Goal: Answer question/provide support

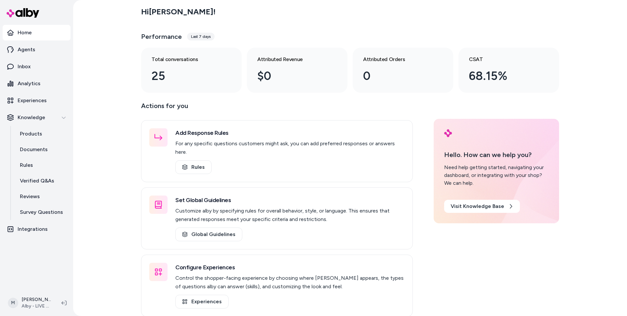
click at [97, 160] on div "Hi [PERSON_NAME] ! Performance Last 7 days Total conversations 25 Attributed Re…" at bounding box center [350, 158] width 554 height 316
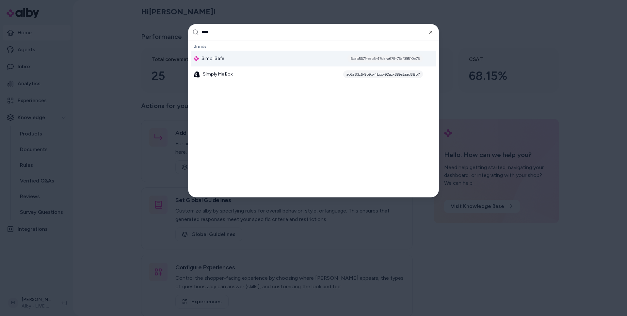
type input "*****"
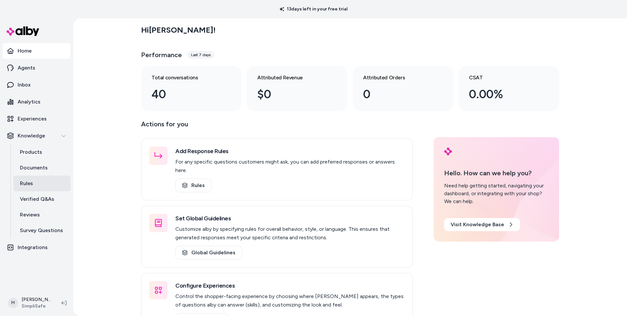
click at [38, 186] on link "Rules" at bounding box center [41, 184] width 57 height 16
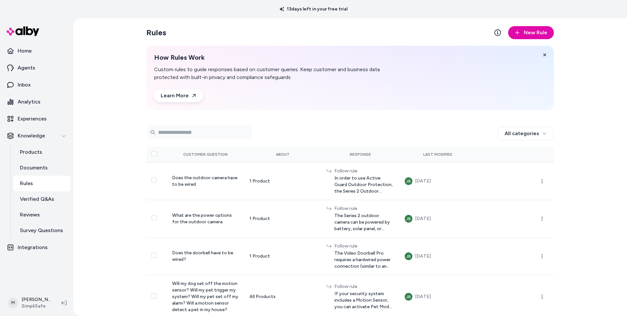
click at [29, 183] on p "Rules" at bounding box center [26, 184] width 13 height 8
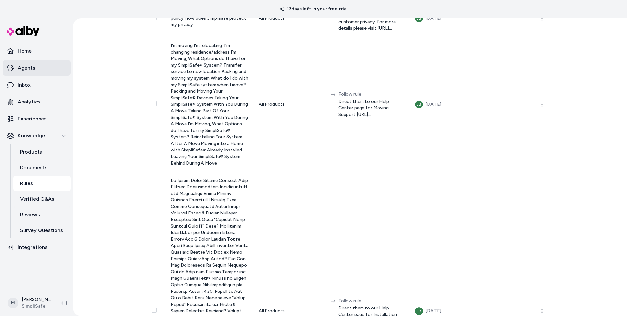
scroll to position [514, 0]
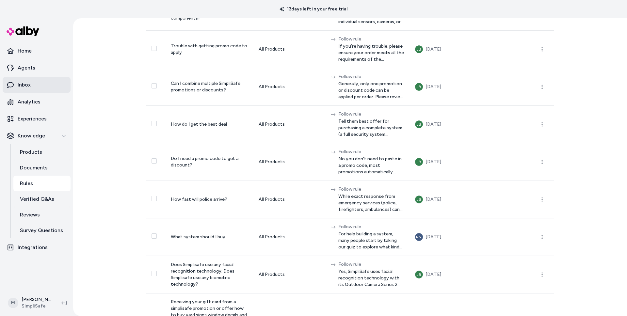
click at [24, 88] on p "Inbox" at bounding box center [24, 85] width 13 height 8
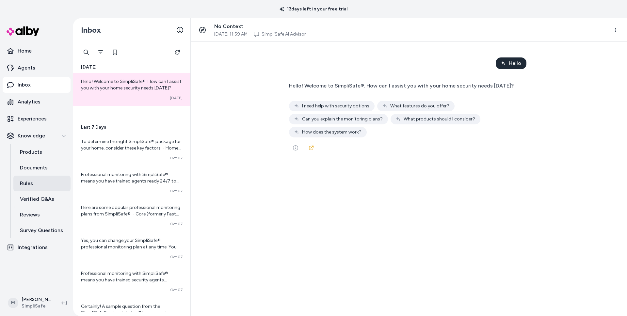
click at [34, 182] on link "Rules" at bounding box center [41, 184] width 57 height 16
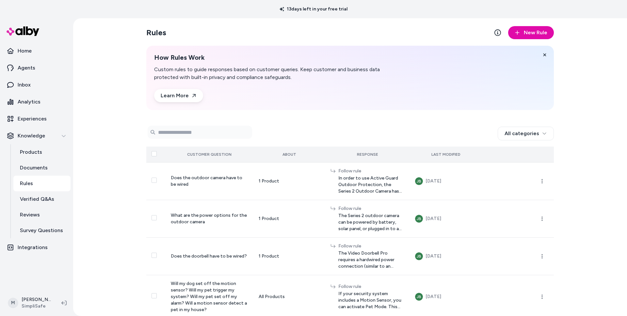
scroll to position [74, 0]
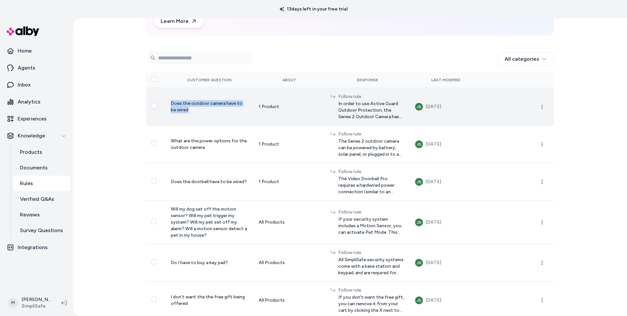
drag, startPoint x: 178, startPoint y: 116, endPoint x: 165, endPoint y: 95, distance: 25.0
click at [166, 95] on td "Does the outdoor camera have to be wired" at bounding box center [210, 107] width 88 height 38
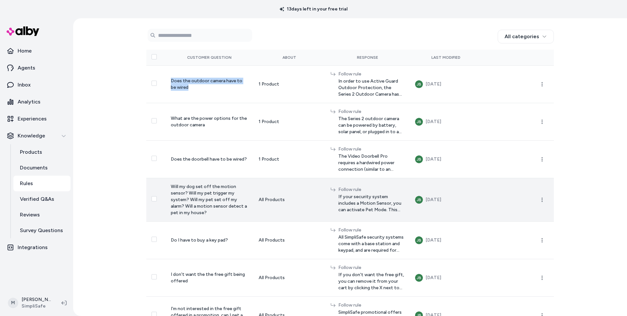
scroll to position [101, 0]
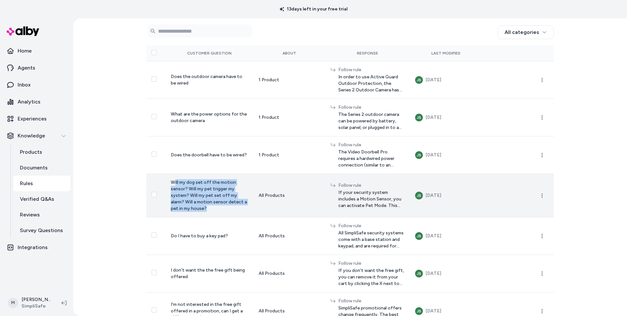
drag, startPoint x: 193, startPoint y: 216, endPoint x: 169, endPoint y: 174, distance: 48.6
click at [169, 174] on td "Will my dog set off the motion sensor? Will my pet trigger my system? Will my p…" at bounding box center [210, 195] width 88 height 43
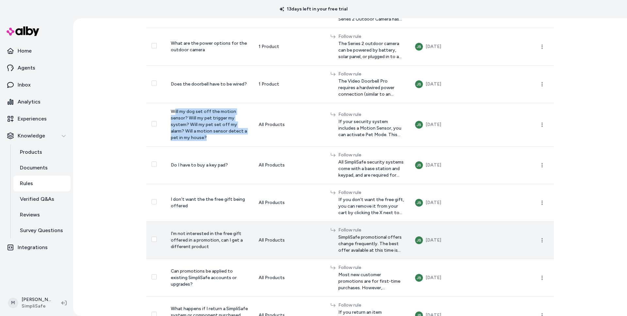
scroll to position [205, 0]
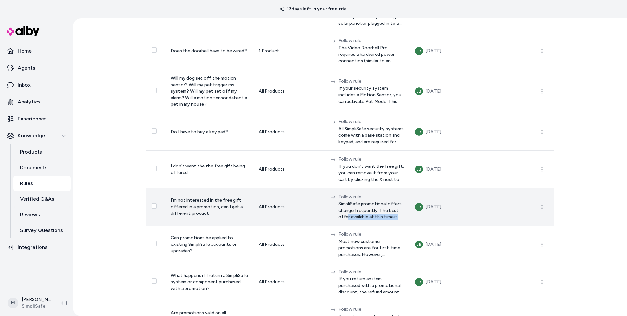
drag, startPoint x: 310, startPoint y: 218, endPoint x: 322, endPoint y: 228, distance: 16.0
click at [325, 226] on td "Follow rule SimpliSafe promotional offers change frequently. The best offer ava…" at bounding box center [367, 207] width 85 height 38
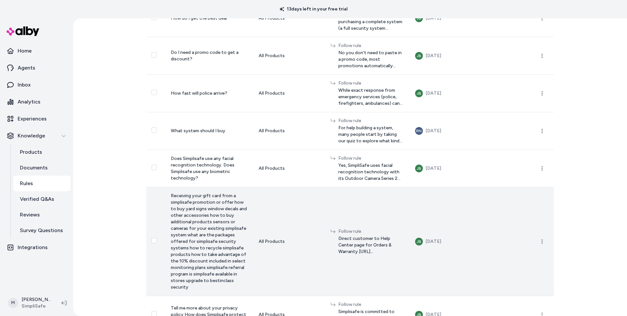
scroll to position [687, 0]
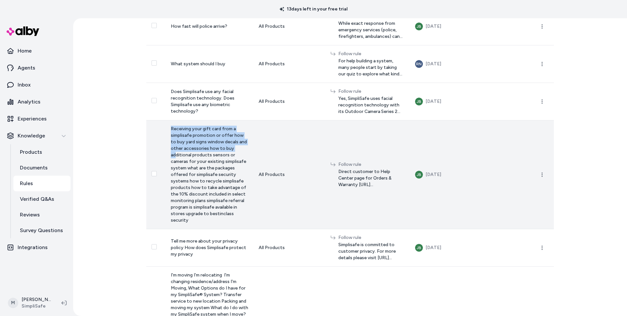
drag, startPoint x: 166, startPoint y: 147, endPoint x: 185, endPoint y: 189, distance: 45.8
click at [185, 189] on span "Receiving your gift card from a simplisafe promotion or offer how to buy yard s…" at bounding box center [209, 174] width 76 height 97
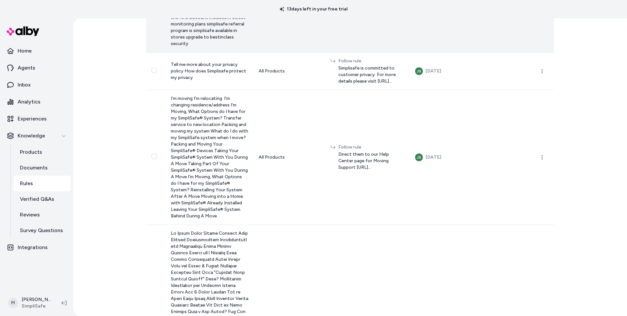
scroll to position [784, 0]
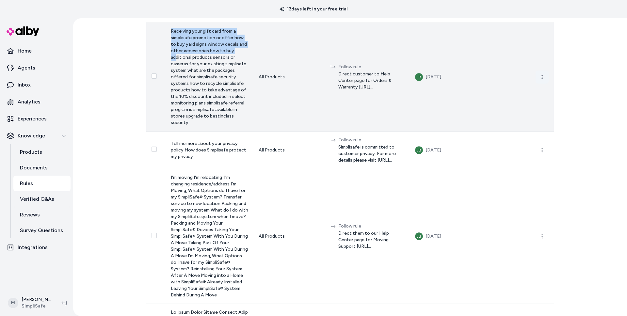
click at [540, 84] on button "button" at bounding box center [542, 77] width 13 height 13
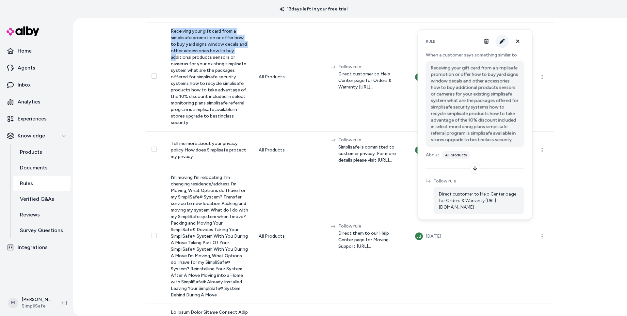
click at [502, 44] on button "button" at bounding box center [502, 41] width 13 height 13
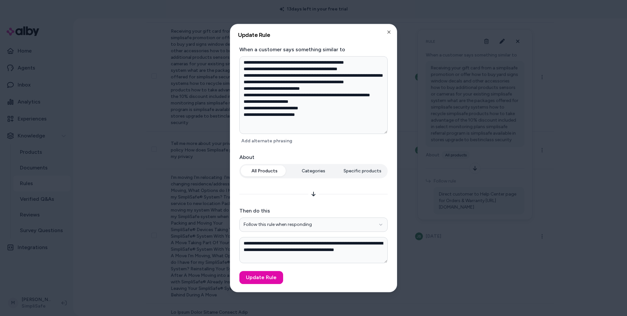
drag, startPoint x: 309, startPoint y: 129, endPoint x: 236, endPoint y: 64, distance: 98.1
click at [235, 63] on div "**********" at bounding box center [313, 158] width 167 height 268
click at [292, 99] on textarea "**********" at bounding box center [313, 95] width 148 height 78
click at [272, 142] on button "Add alternate phrasing" at bounding box center [266, 141] width 55 height 9
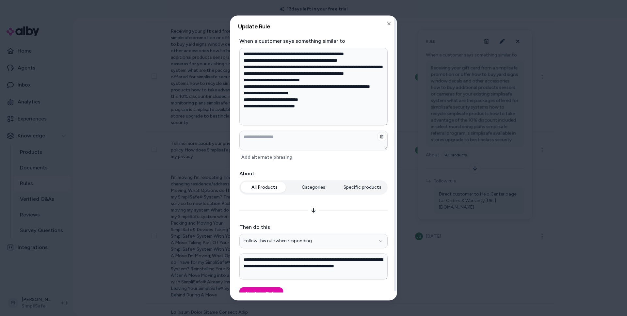
click at [258, 137] on textarea at bounding box center [313, 141] width 148 height 20
click at [265, 66] on textarea "**********" at bounding box center [313, 87] width 148 height 78
click at [261, 60] on textarea "**********" at bounding box center [313, 87] width 148 height 78
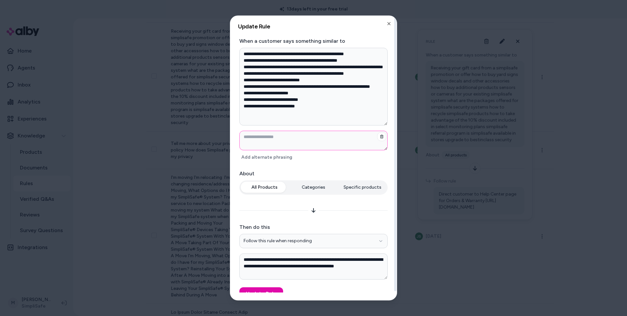
click at [270, 132] on textarea at bounding box center [313, 141] width 148 height 20
paste textarea "**********"
type textarea "*"
type textarea "**********"
type textarea "*"
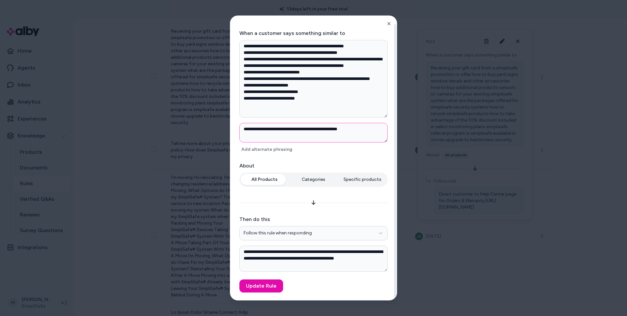
scroll to position [0, 0]
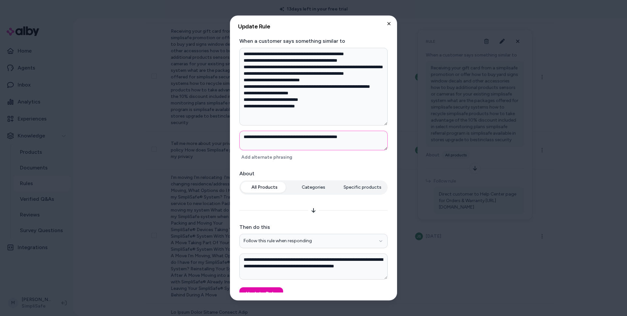
type textarea "**********"
click at [388, 24] on icon "button" at bounding box center [388, 23] width 5 height 5
type textarea "*"
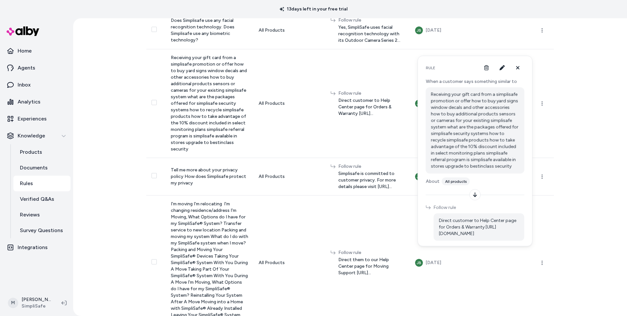
click at [123, 158] on div "Rules New Rule How Rules Work Custom rules to guide responses based on customer…" at bounding box center [350, 167] width 554 height 298
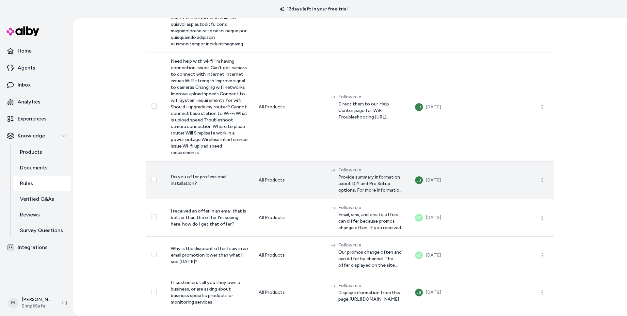
scroll to position [3445, 0]
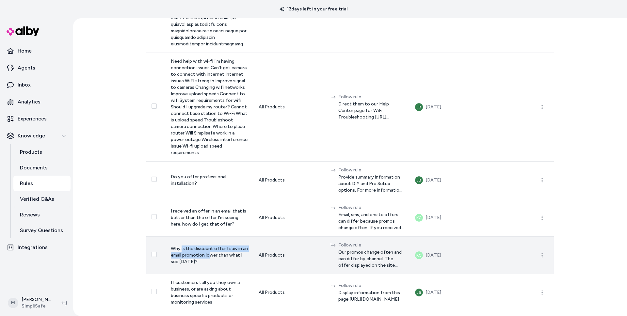
drag, startPoint x: 175, startPoint y: 230, endPoint x: 193, endPoint y: 243, distance: 21.7
click at [193, 246] on span "Why is the discount offer I saw in an email promotion lower than what I see tod…" at bounding box center [209, 255] width 77 height 19
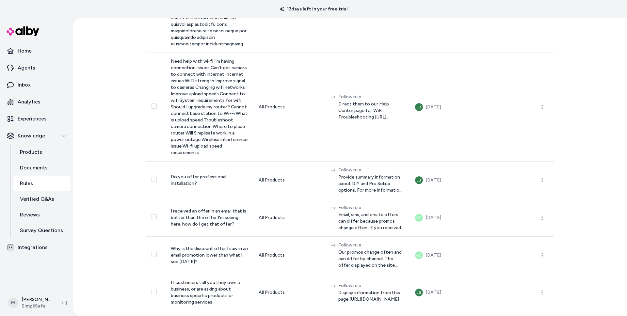
click at [116, 227] on div "Rules New Rule How Rules Work Custom rules to guide responses based on customer…" at bounding box center [350, 167] width 554 height 298
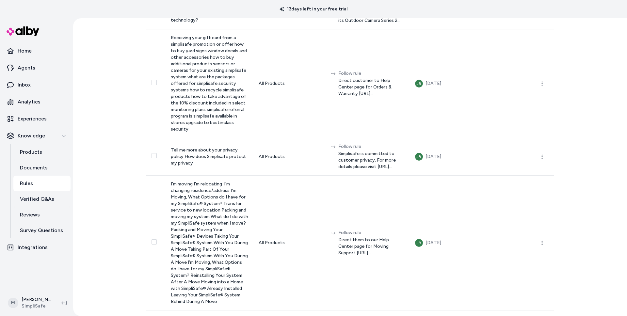
scroll to position [774, 0]
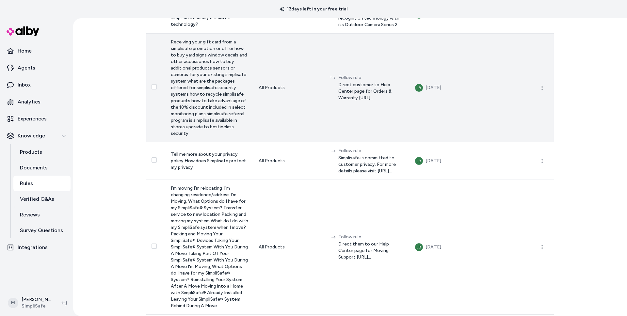
click at [173, 136] on span "Receiving your gift card from a simplisafe promotion or offer how to buy yard s…" at bounding box center [209, 87] width 76 height 97
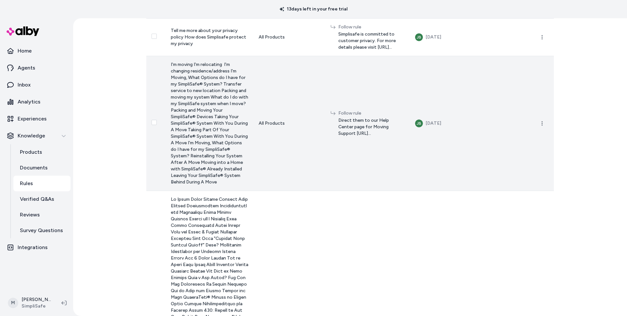
scroll to position [0, 0]
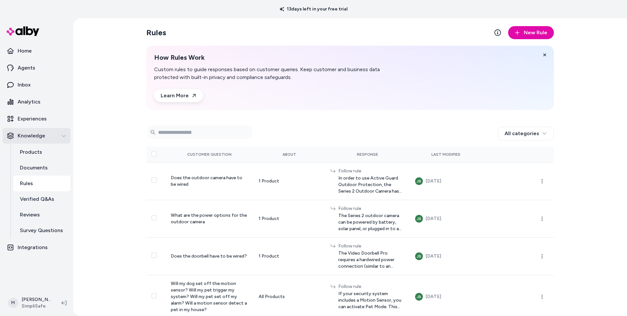
click at [30, 133] on p "Knowledge" at bounding box center [31, 136] width 27 height 8
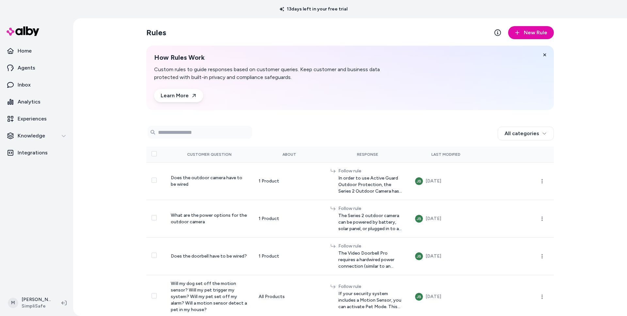
click at [113, 149] on div "Rules New Rule How Rules Work Custom rules to guide responses based on customer…" at bounding box center [350, 167] width 554 height 298
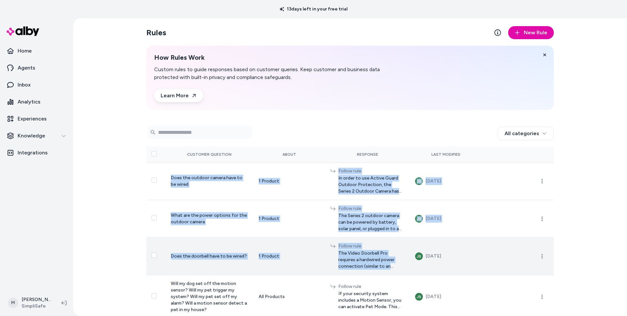
drag, startPoint x: 165, startPoint y: 175, endPoint x: 409, endPoint y: 263, distance: 259.8
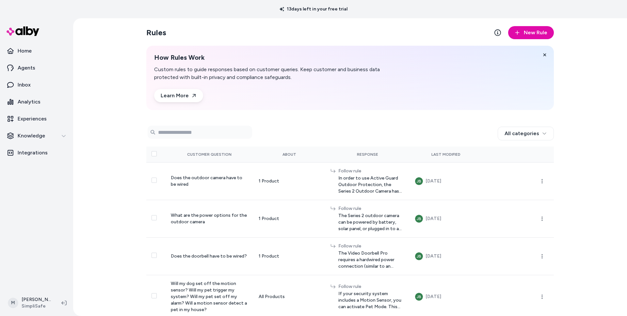
click at [114, 206] on div "Rules New Rule How Rules Work Custom rules to guide responses based on customer…" at bounding box center [350, 167] width 554 height 298
click at [111, 196] on div "Rules New Rule How Rules Work Custom rules to guide responses based on customer…" at bounding box center [350, 167] width 554 height 298
